Goal: Task Accomplishment & Management: Manage account settings

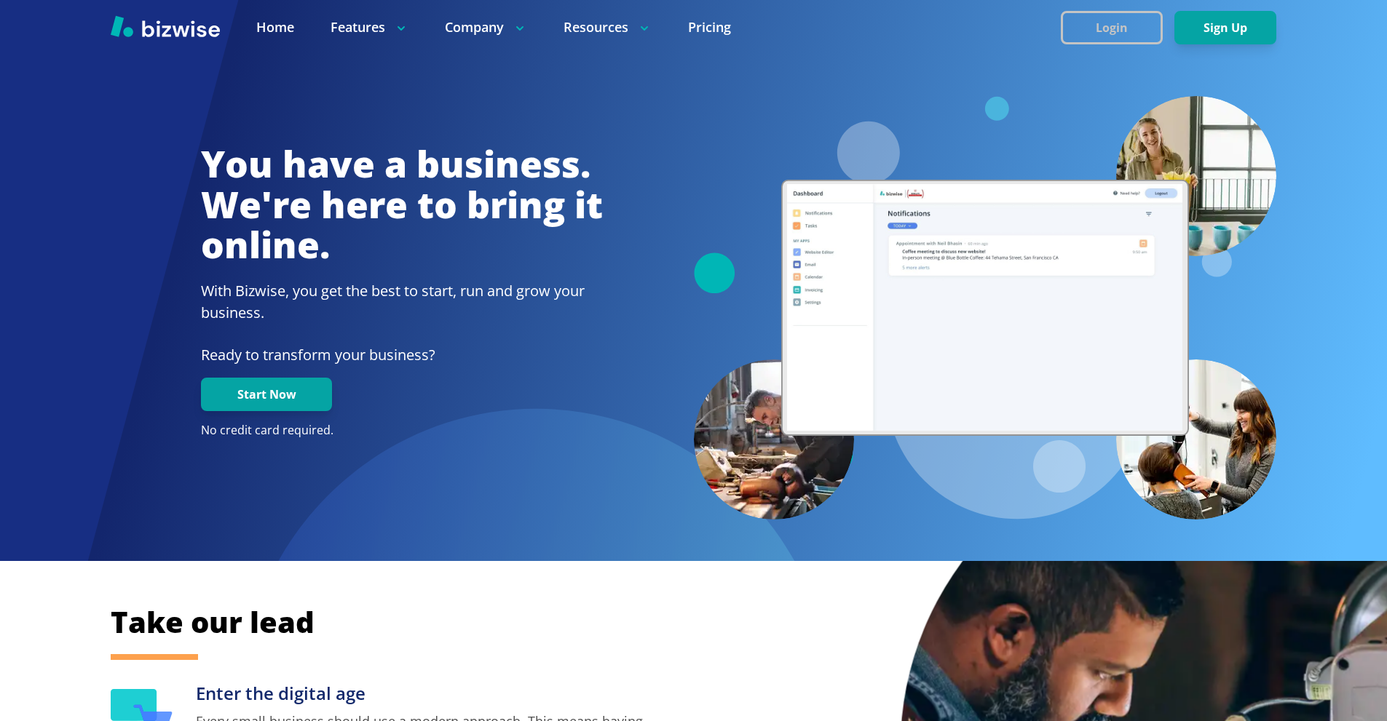
click at [1106, 32] on button "Login" at bounding box center [1111, 27] width 102 height 33
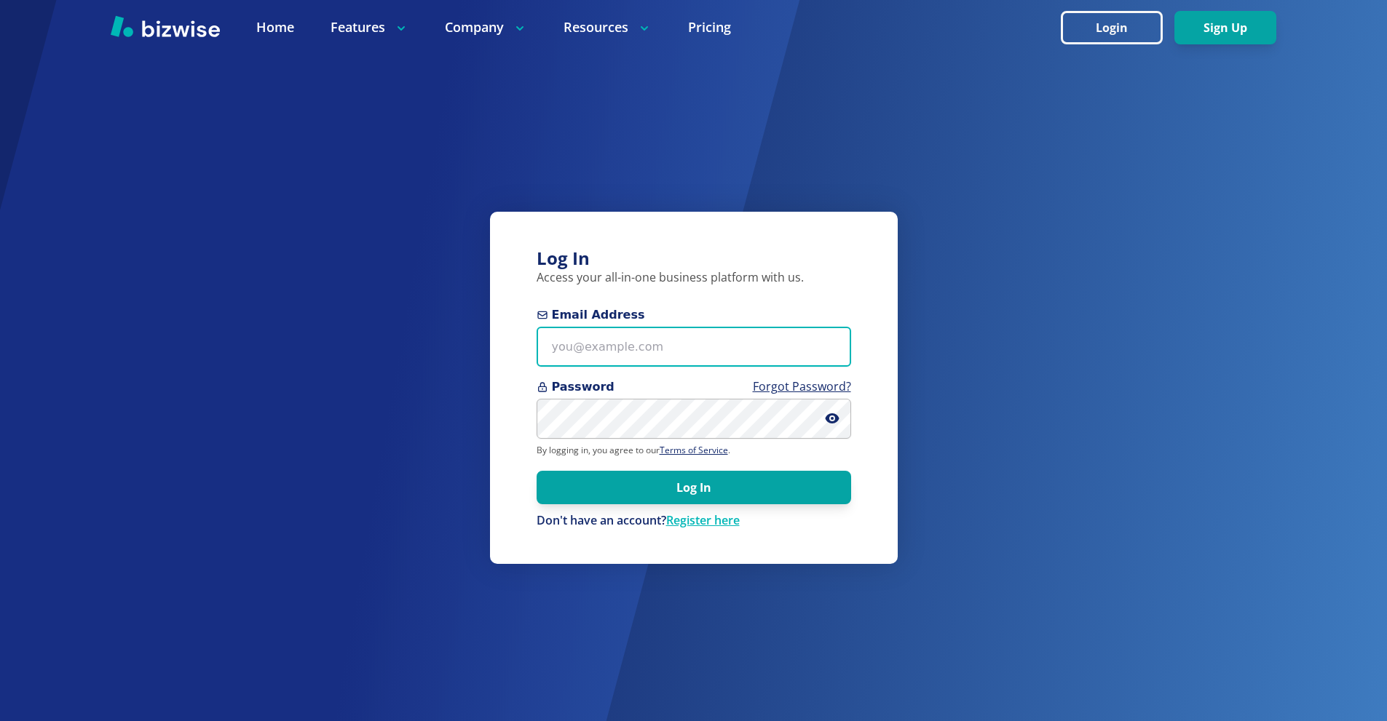
click at [685, 335] on input "Email Address" at bounding box center [693, 347] width 314 height 40
click at [685, 338] on input "Email Address" at bounding box center [693, 347] width 314 height 40
paste input "[EMAIL_ADDRESS][DOMAIN_NAME]"
type input "[EMAIL_ADDRESS][DOMAIN_NAME]"
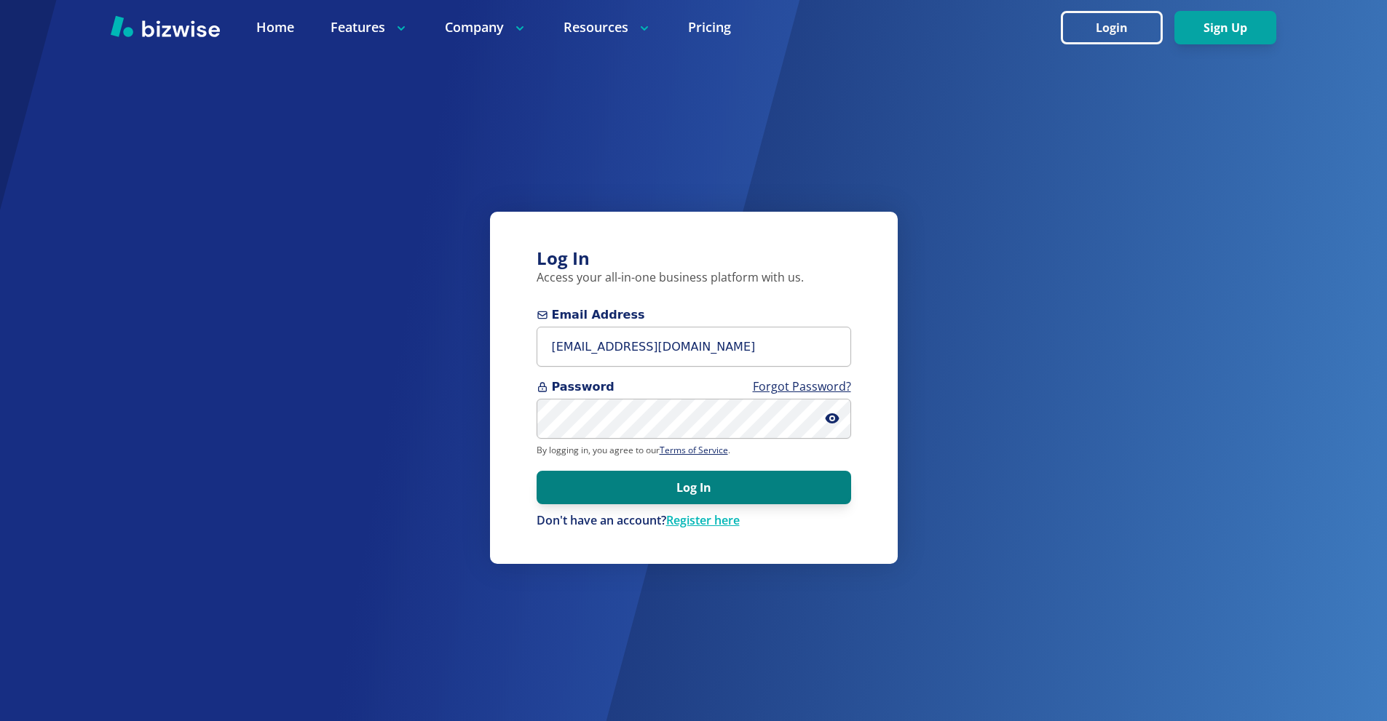
click at [725, 499] on button "Log In" at bounding box center [693, 487] width 314 height 33
